Goal: Information Seeking & Learning: Check status

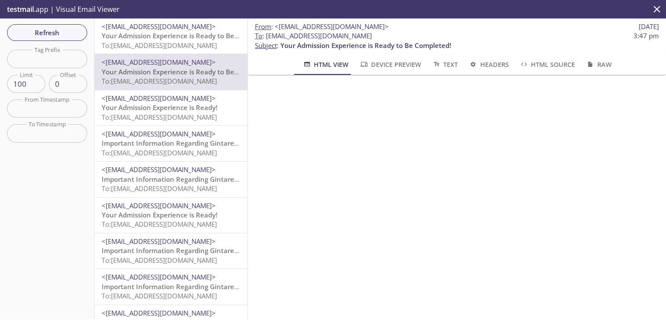
drag, startPoint x: 378, startPoint y: 36, endPoint x: 266, endPoint y: 39, distance: 112.4
click at [266, 39] on span "To : [EMAIL_ADDRESS][DOMAIN_NAME] 3:47 pm" at bounding box center [457, 35] width 404 height 9
click at [44, 36] on span "Refresh" at bounding box center [47, 32] width 66 height 11
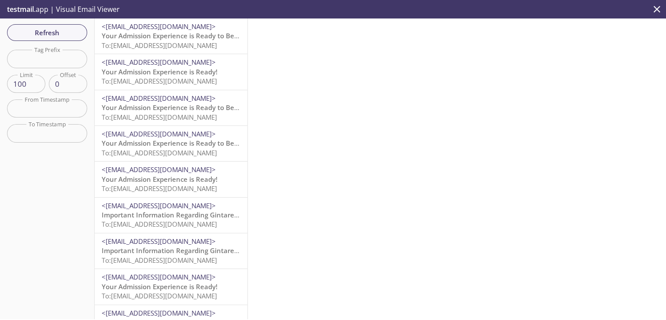
click at [160, 36] on span "Your Admission Experience is Ready to Be Completed!" at bounding box center [187, 35] width 171 height 9
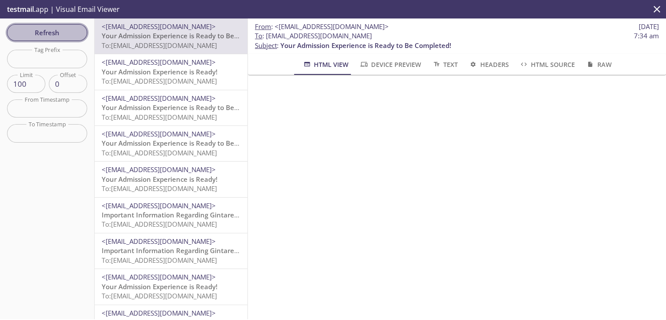
click at [49, 30] on span "Refresh" at bounding box center [47, 32] width 66 height 11
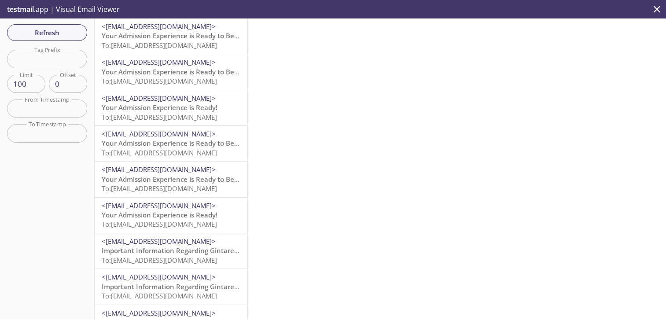
click at [176, 63] on span "<[EMAIL_ADDRESS][DOMAIN_NAME]>" at bounding box center [159, 62] width 114 height 9
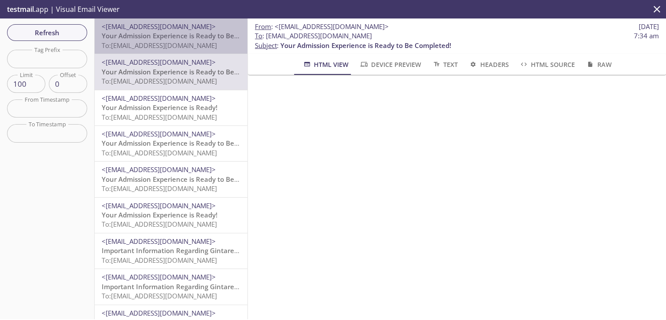
click at [197, 30] on span "<[EMAIL_ADDRESS][DOMAIN_NAME]>" at bounding box center [159, 26] width 114 height 9
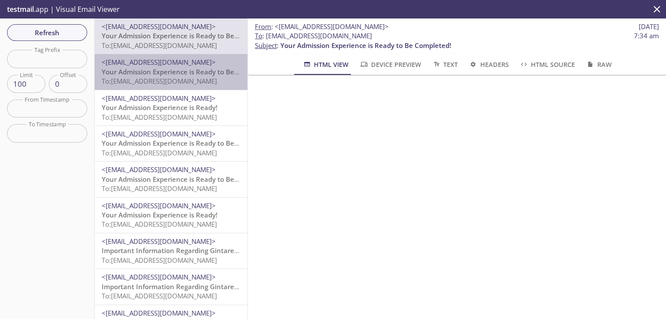
click at [189, 59] on span "<[EMAIL_ADDRESS][DOMAIN_NAME]>" at bounding box center [159, 62] width 114 height 9
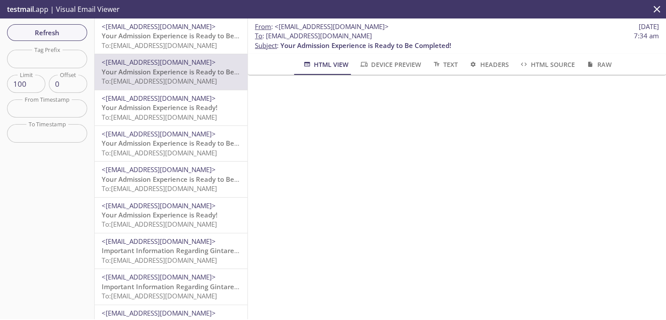
drag, startPoint x: 382, startPoint y: 35, endPoint x: 266, endPoint y: 36, distance: 115.9
click at [266, 36] on span "To : [EMAIL_ADDRESS][DOMAIN_NAME] 7:34 am" at bounding box center [457, 35] width 404 height 9
copy span "[EMAIL_ADDRESS][DOMAIN_NAME]"
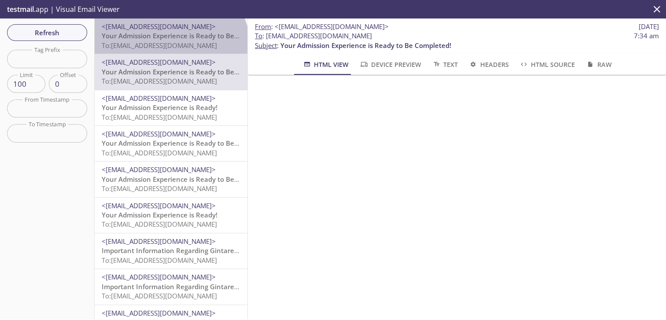
click at [170, 47] on span "To: [EMAIL_ADDRESS][DOMAIN_NAME]" at bounding box center [159, 45] width 115 height 9
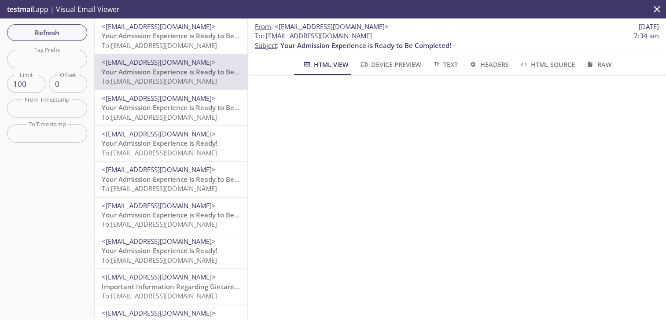
click at [154, 48] on span "To: [EMAIL_ADDRESS][DOMAIN_NAME]" at bounding box center [159, 45] width 115 height 9
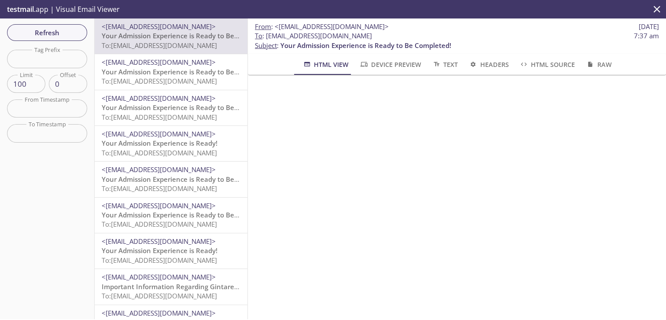
drag, startPoint x: 385, startPoint y: 31, endPoint x: 268, endPoint y: 38, distance: 117.4
click at [268, 38] on span "To : [EMAIL_ADDRESS][DOMAIN_NAME] 7:37 am" at bounding box center [457, 35] width 404 height 9
copy span "[EMAIL_ADDRESS][DOMAIN_NAME]"
click at [61, 33] on span "Refresh" at bounding box center [47, 32] width 66 height 11
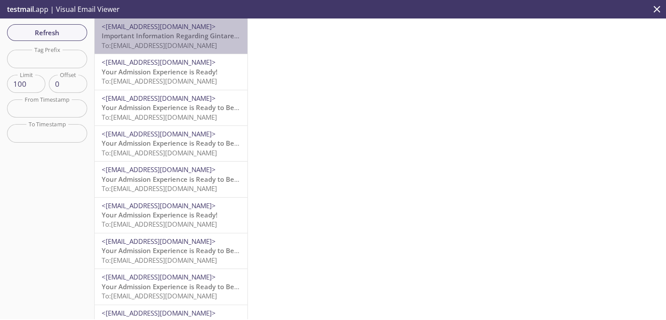
click at [177, 36] on span "Important Information Regarding Gintare Test's Admission to Allure 2019" at bounding box center [218, 35] width 233 height 9
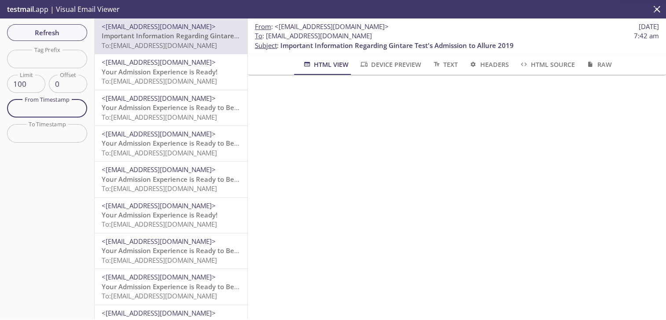
click at [45, 115] on input "text" at bounding box center [47, 109] width 80 height 18
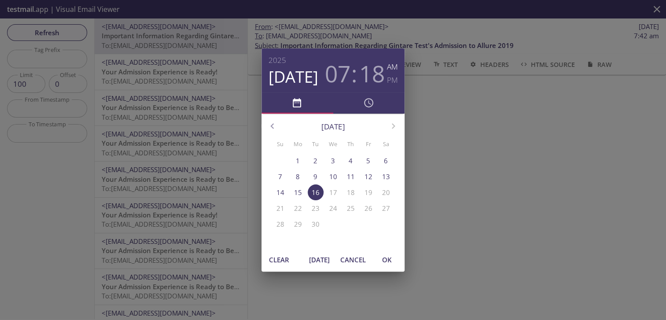
click at [367, 77] on h3 "18" at bounding box center [372, 73] width 26 height 26
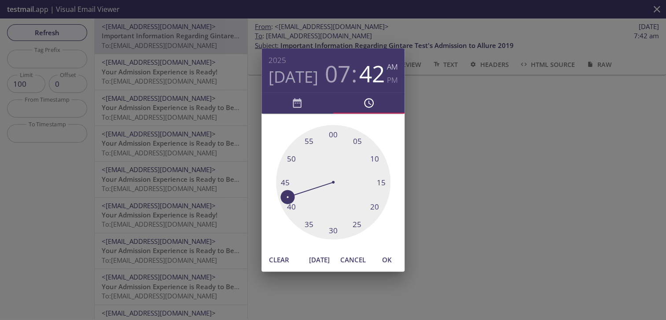
drag, startPoint x: 377, startPoint y: 196, endPoint x: 279, endPoint y: 199, distance: 97.8
click at [279, 199] on div at bounding box center [333, 182] width 115 height 115
click at [395, 259] on span "OK" at bounding box center [387, 259] width 21 height 11
type input "[DATE] 7:42 am"
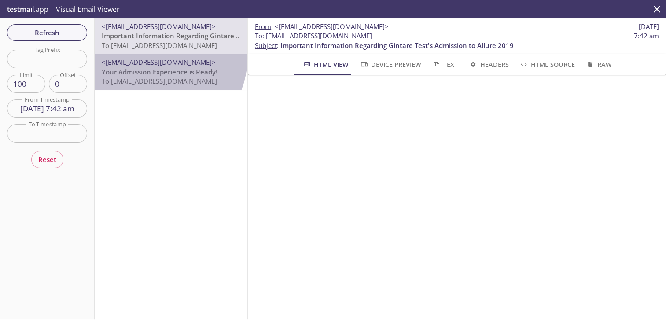
click at [158, 57] on div "<[EMAIL_ADDRESS][DOMAIN_NAME]> Your Admission Experience is Ready! To: [EMAIL_A…" at bounding box center [171, 71] width 153 height 35
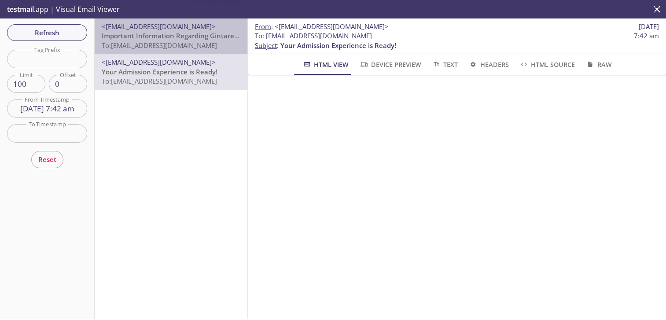
click at [171, 44] on span "To: [EMAIL_ADDRESS][DOMAIN_NAME]" at bounding box center [159, 45] width 115 height 9
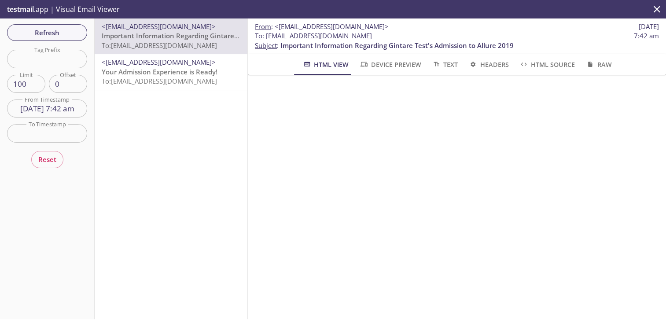
drag, startPoint x: 378, startPoint y: 35, endPoint x: 267, endPoint y: 35, distance: 111.0
click at [267, 35] on span "To : [EMAIL_ADDRESS][DOMAIN_NAME] 7:42 am" at bounding box center [457, 35] width 404 height 9
copy span "[EMAIL_ADDRESS][DOMAIN_NAME]"
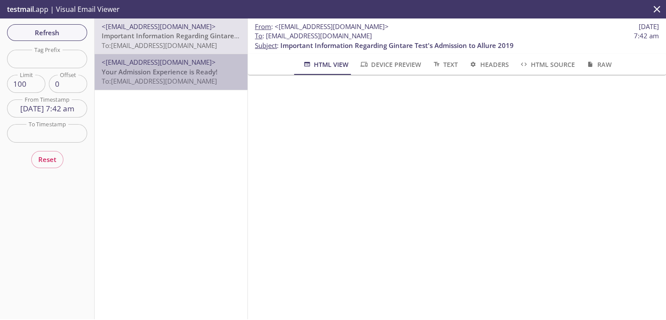
click at [225, 75] on p "Your Admission Experience is Ready! To: [EMAIL_ADDRESS][DOMAIN_NAME]" at bounding box center [171, 76] width 139 height 19
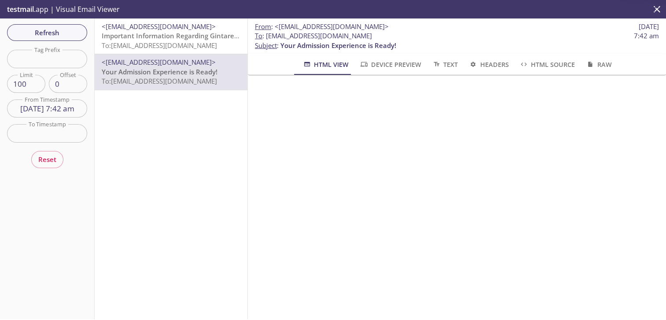
drag, startPoint x: 334, startPoint y: 41, endPoint x: 267, endPoint y: 40, distance: 66.5
click at [267, 40] on span "To : [EMAIL_ADDRESS][DOMAIN_NAME] 7:42 am" at bounding box center [457, 35] width 404 height 9
copy span "[EMAIL_ADDRESS][DOMAIN_NAME]"
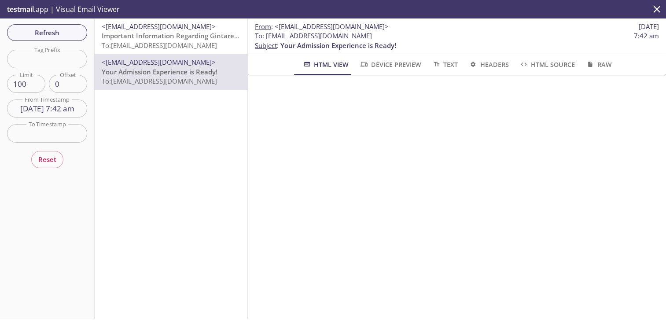
click at [69, 29] on span "Refresh" at bounding box center [47, 32] width 66 height 11
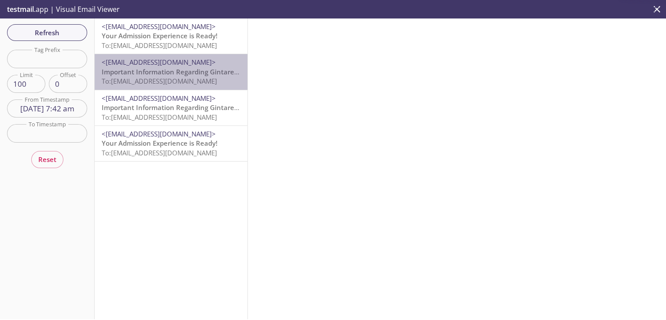
click at [191, 74] on span "Important Information Regarding Gintare Test's Admission to Allure 2019" at bounding box center [218, 71] width 233 height 9
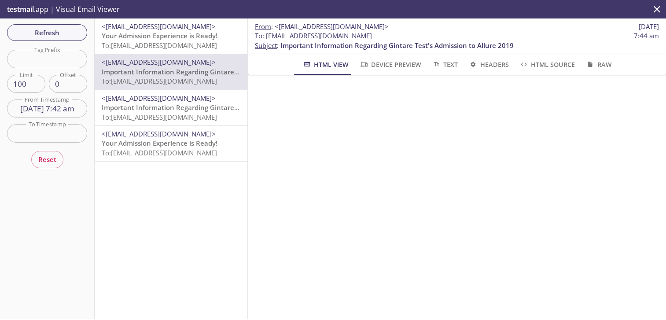
drag, startPoint x: 383, startPoint y: 33, endPoint x: 266, endPoint y: 35, distance: 116.7
click at [266, 35] on span "To : [EMAIL_ADDRESS][DOMAIN_NAME] 7:44 am" at bounding box center [457, 35] width 404 height 9
copy span "[EMAIL_ADDRESS][DOMAIN_NAME]"
click at [59, 27] on span "Refresh" at bounding box center [47, 32] width 66 height 11
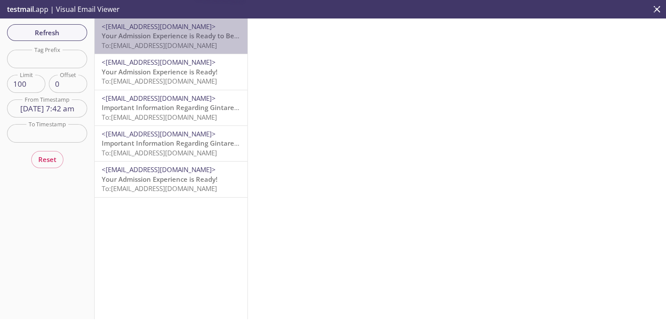
click at [178, 31] on div "<[EMAIL_ADDRESS][DOMAIN_NAME]> Your Admission Experience is Ready to Be Complet…" at bounding box center [171, 36] width 139 height 28
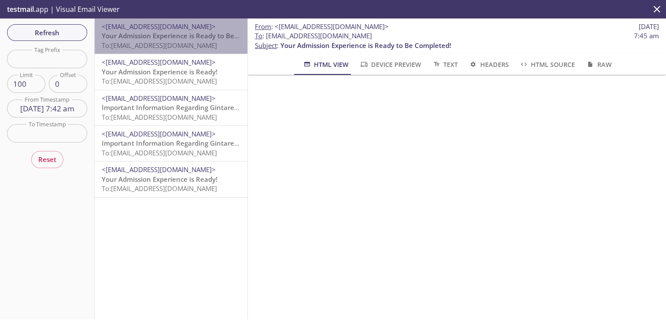
click at [173, 53] on div "<[EMAIL_ADDRESS][DOMAIN_NAME]> Your Admission Experience is Ready to Be Complet…" at bounding box center [171, 36] width 153 height 35
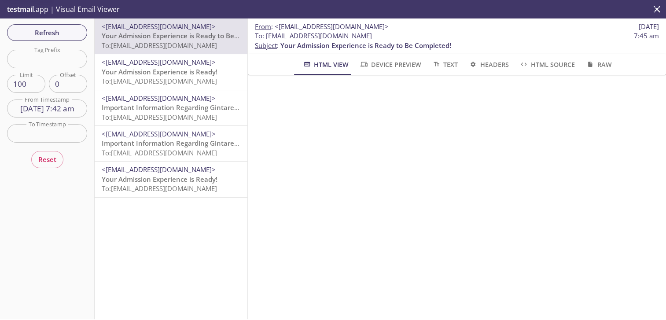
click at [170, 62] on span "<[EMAIL_ADDRESS][DOMAIN_NAME]>" at bounding box center [159, 62] width 114 height 9
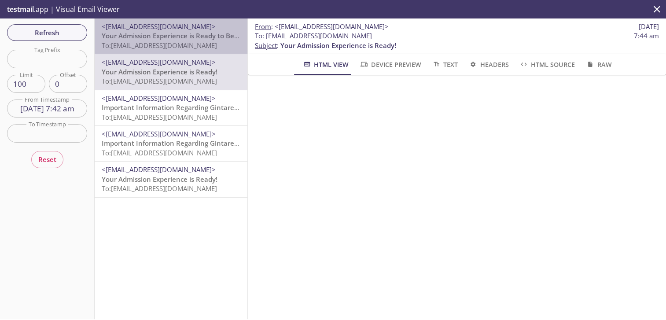
click at [187, 35] on span "Your Admission Experience is Ready to Be Completed!" at bounding box center [187, 35] width 171 height 9
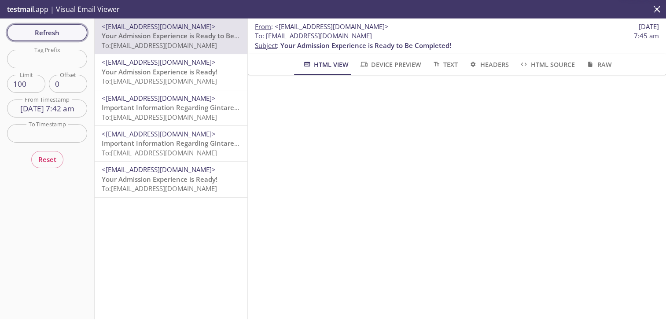
click at [70, 30] on span "Refresh" at bounding box center [47, 32] width 66 height 11
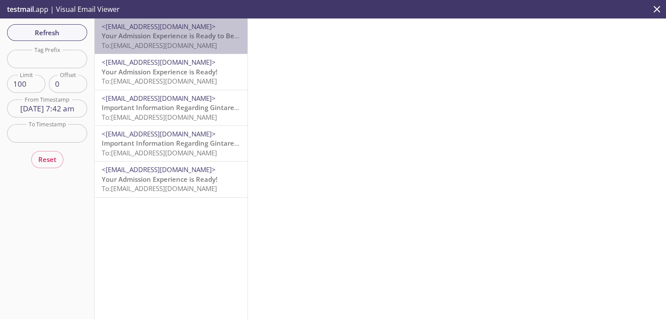
click at [189, 46] on span "To: [EMAIL_ADDRESS][DOMAIN_NAME]" at bounding box center [159, 45] width 115 height 9
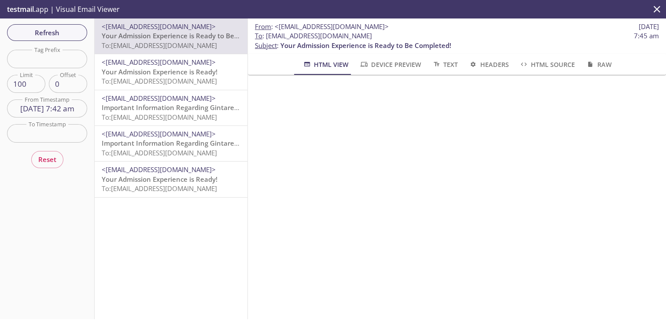
click at [147, 37] on span "Your Admission Experience is Ready to Be Completed!" at bounding box center [187, 35] width 171 height 9
